Goal: Find specific page/section: Find specific page/section

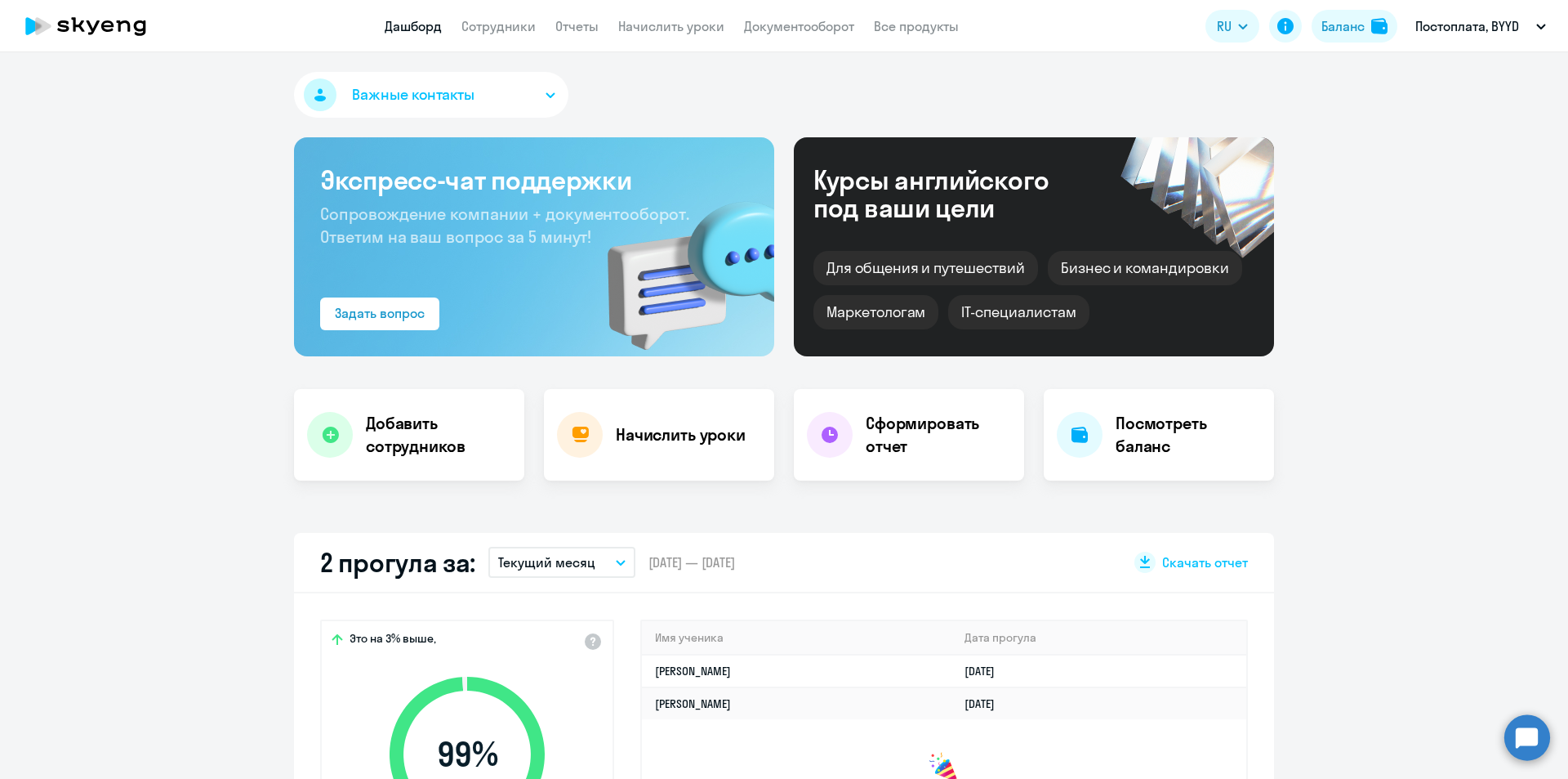
select select "30"
click at [530, 31] on link "Сотрудники" at bounding box center [498, 26] width 74 height 16
select select "30"
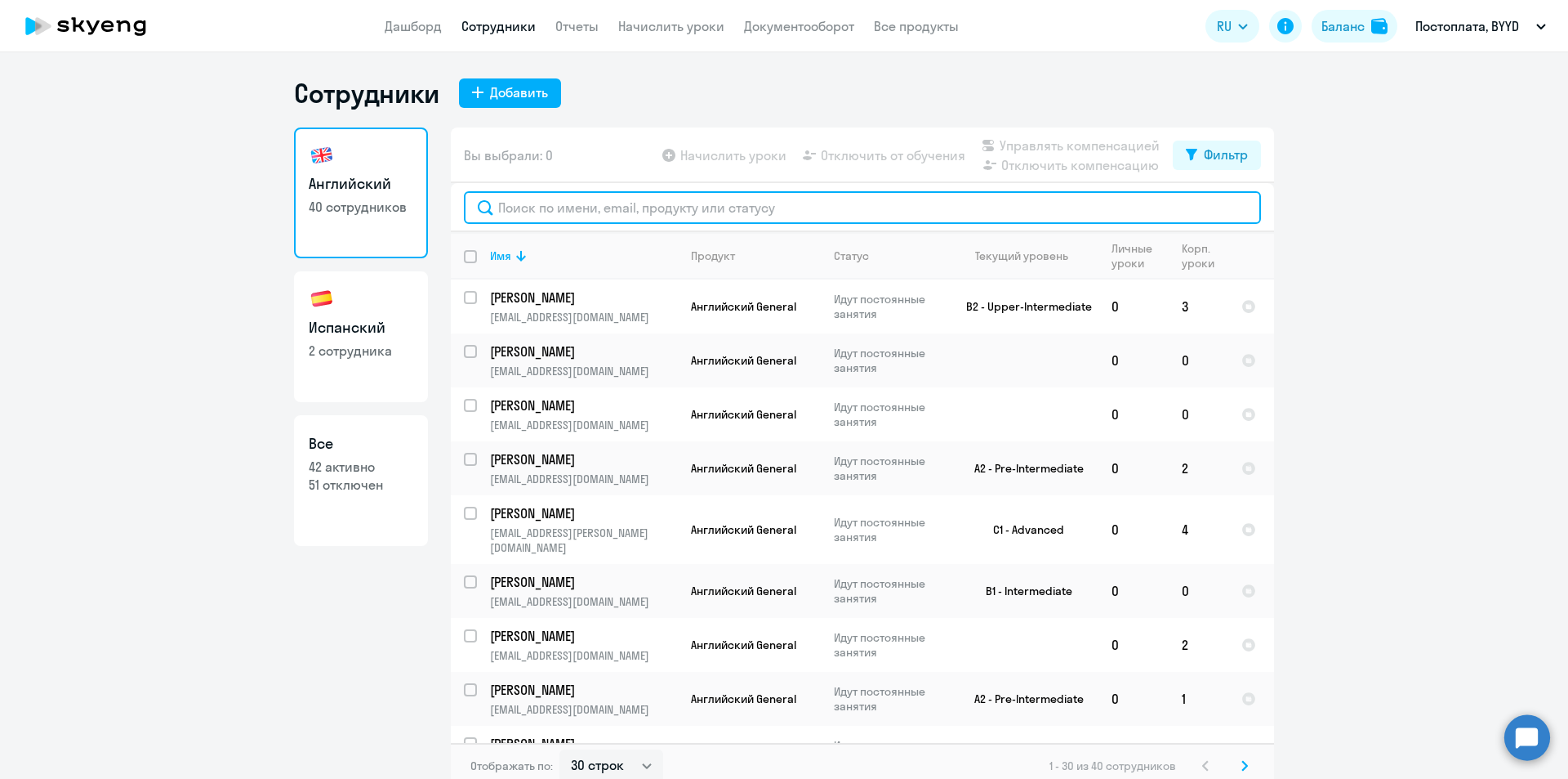
click at [548, 206] on input "text" at bounding box center [862, 208] width 798 height 32
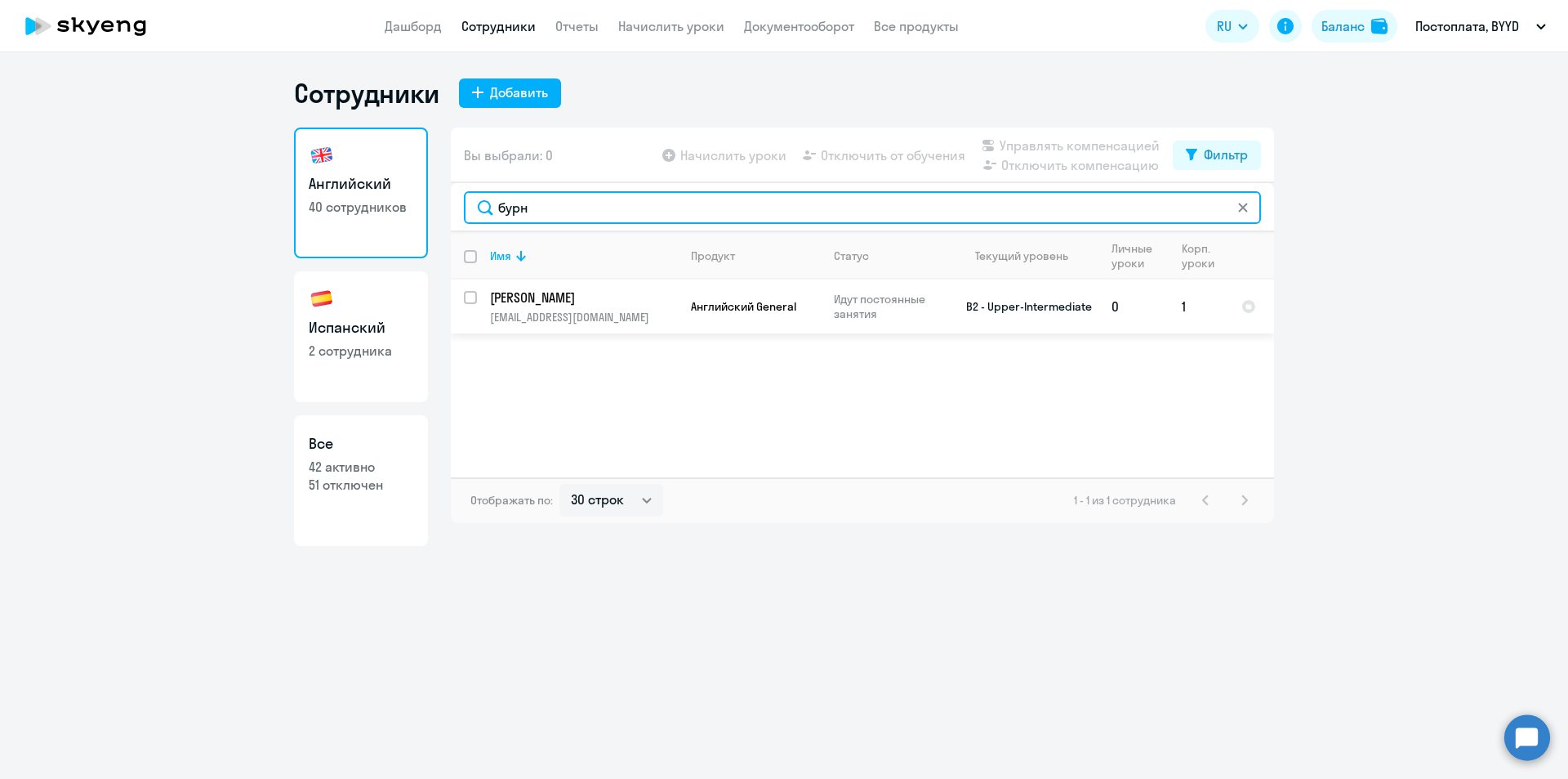
type input "бурн"
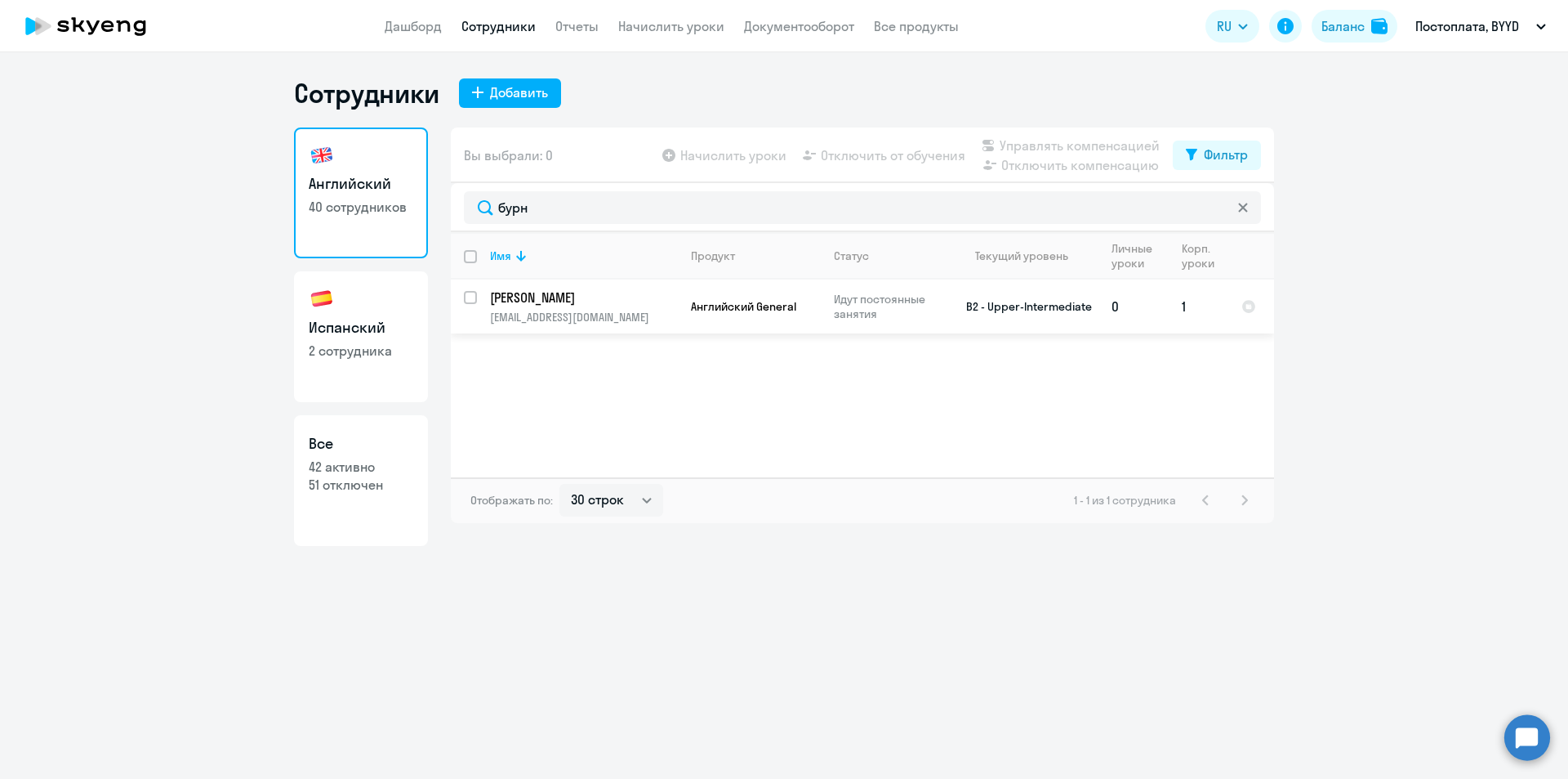
click at [625, 304] on p "[PERSON_NAME]" at bounding box center [582, 298] width 185 height 18
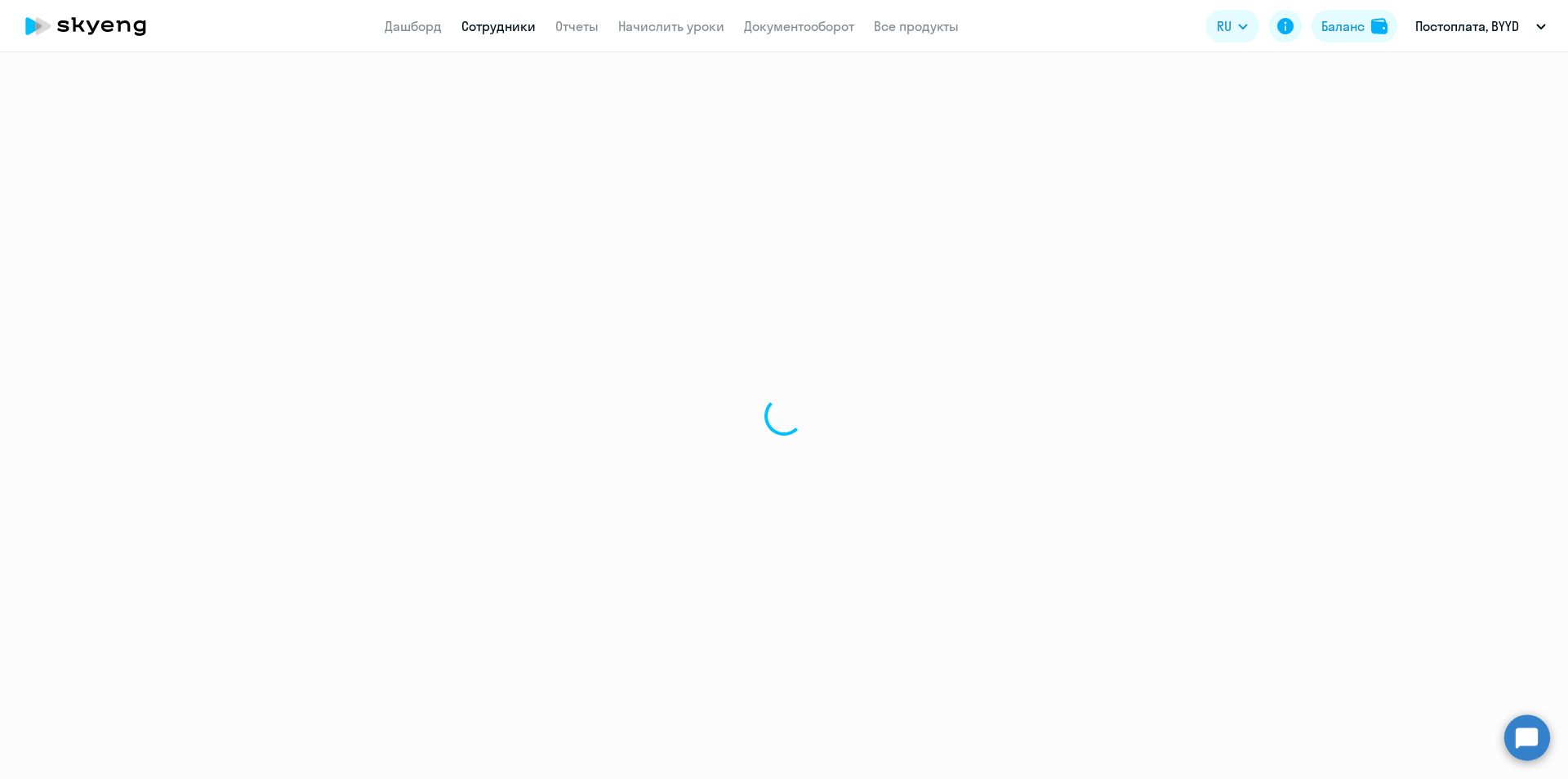
select select "english"
